Goal: Information Seeking & Learning: Learn about a topic

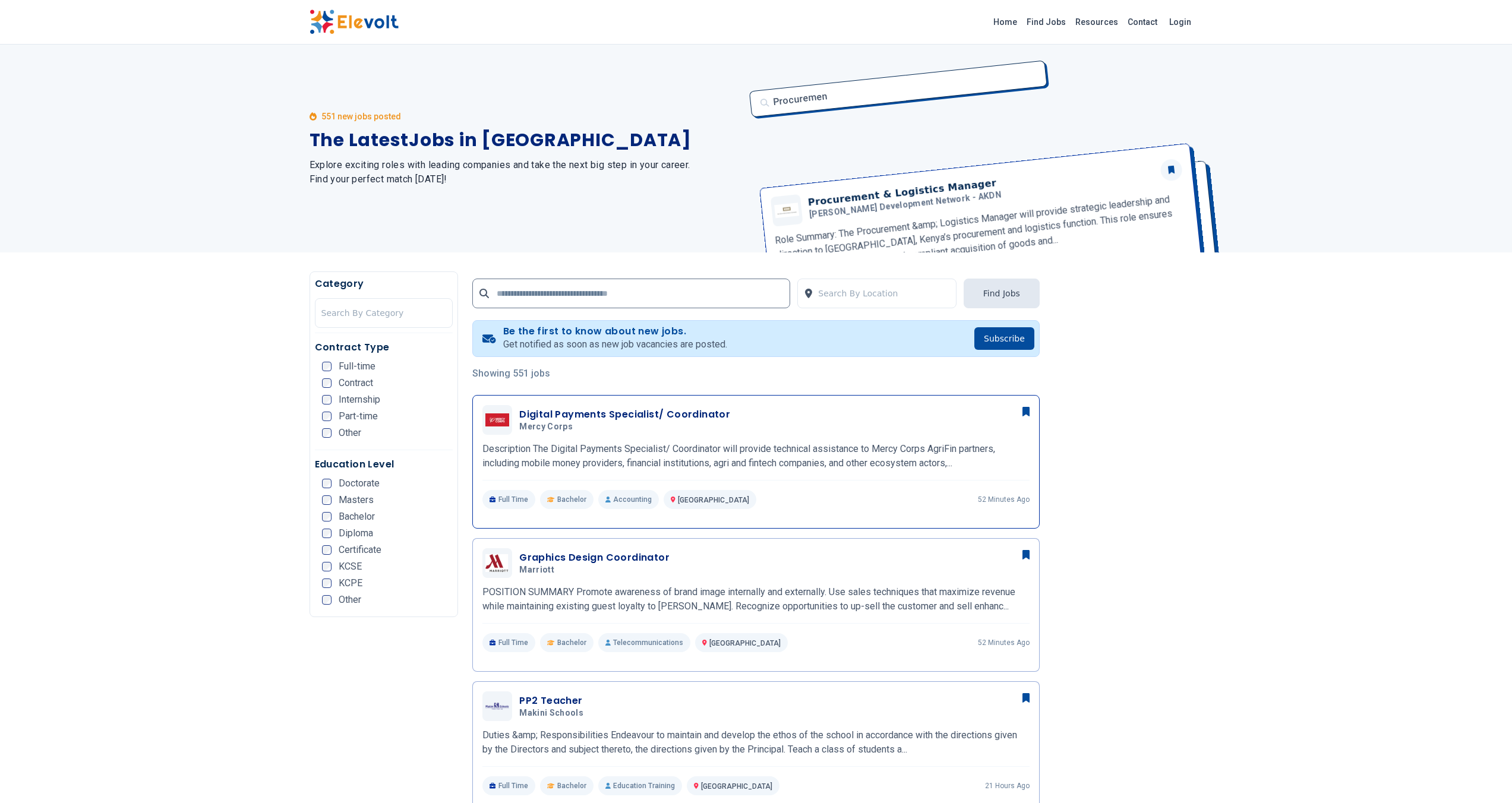
click at [751, 452] on p "Description The Digital Payments Specialist/ Coordinator will provide technical…" at bounding box center [756, 456] width 547 height 29
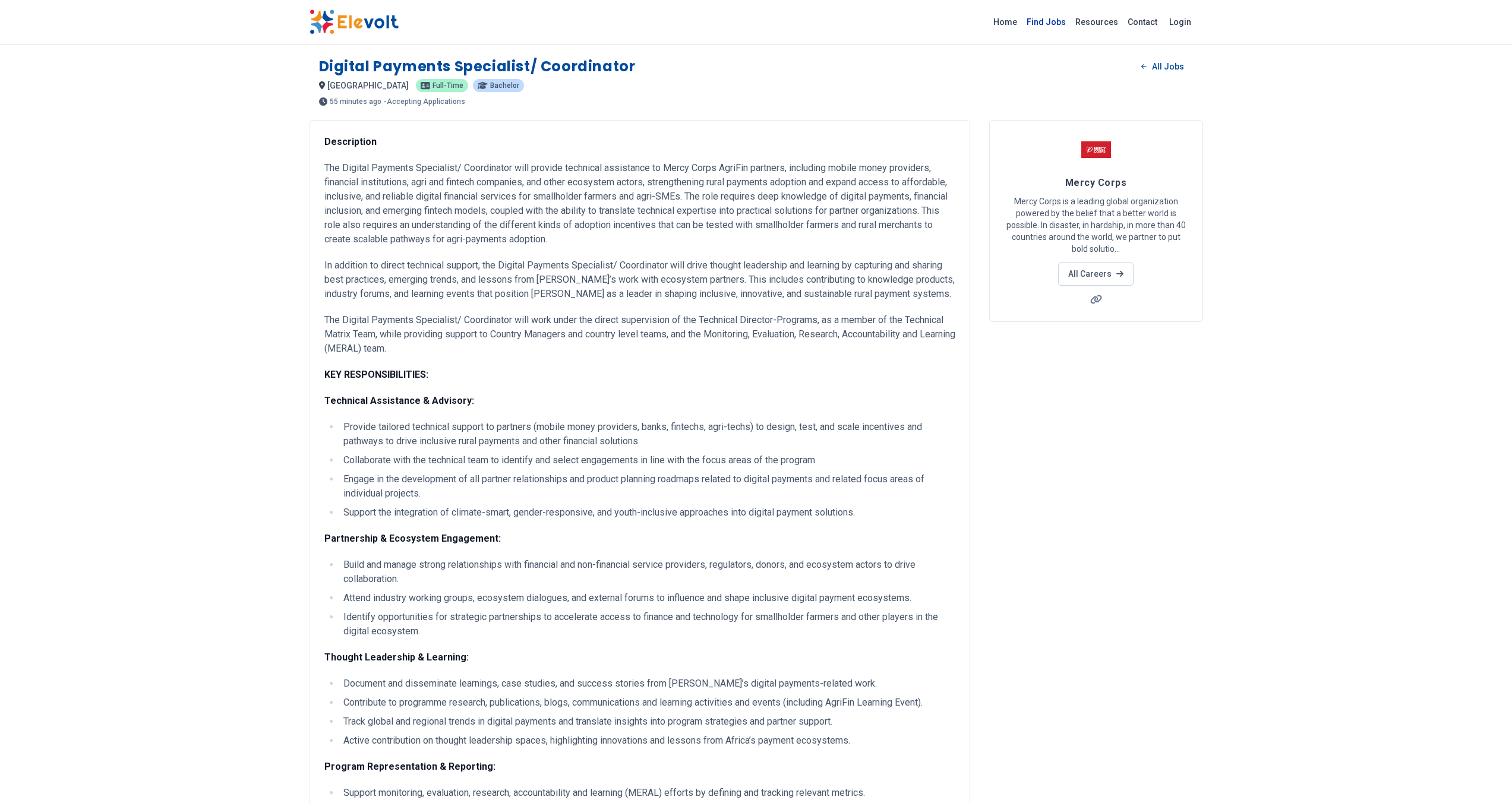
click at [1048, 23] on link "Find Jobs" at bounding box center [1046, 22] width 49 height 19
